Goal: Task Accomplishment & Management: Manage account settings

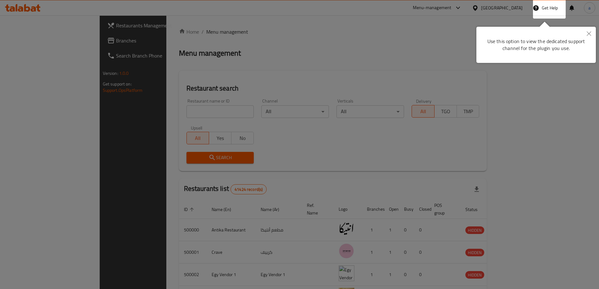
click at [267, 58] on div at bounding box center [299, 144] width 599 height 289
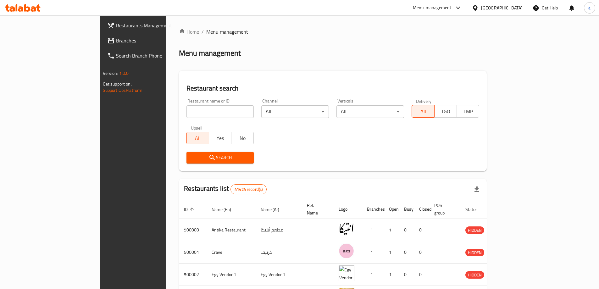
click at [102, 46] on link "Branches" at bounding box center [151, 40] width 98 height 15
click at [517, 6] on div "Egypt" at bounding box center [502, 7] width 42 height 7
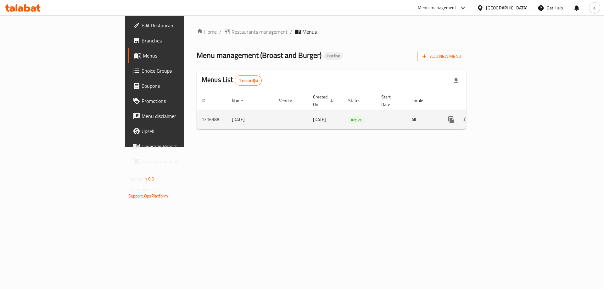
click at [500, 117] on icon "enhanced table" at bounding box center [497, 120] width 6 height 6
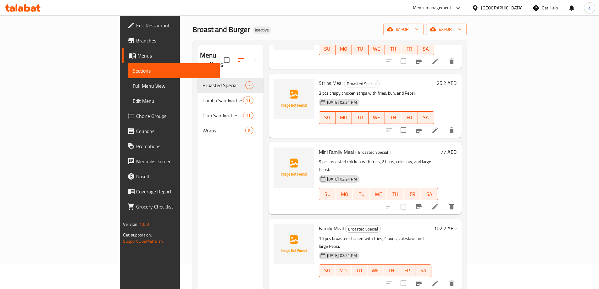
scroll to position [19, 0]
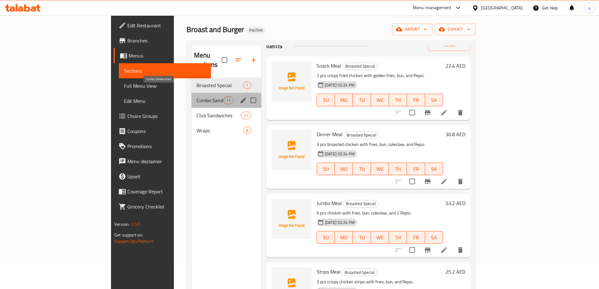
click at [197, 97] on span "Combo Sandwiches" at bounding box center [210, 101] width 27 height 8
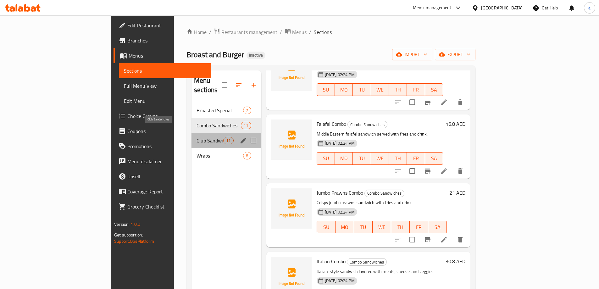
click at [197, 137] on span "Club Sandwiches" at bounding box center [210, 141] width 27 height 8
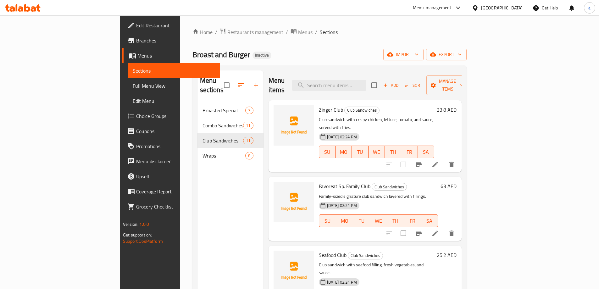
click at [439, 230] on icon at bounding box center [436, 234] width 8 height 8
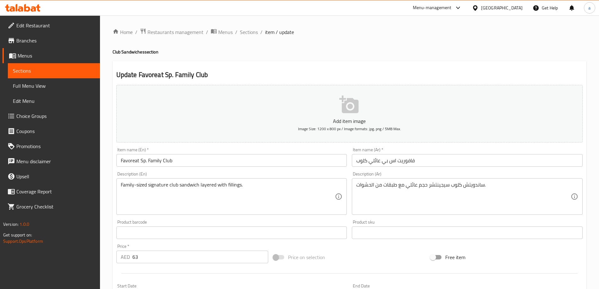
click at [50, 68] on span "Sections" at bounding box center [54, 71] width 82 height 8
